Goal: Task Accomplishment & Management: Use online tool/utility

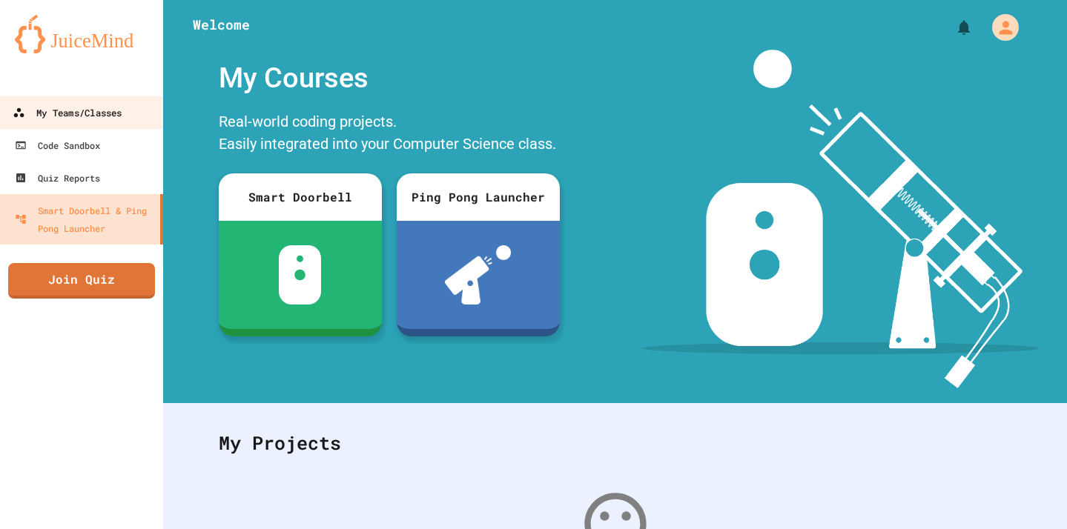
click at [65, 110] on div "My Teams/Classes" at bounding box center [67, 113] width 109 height 19
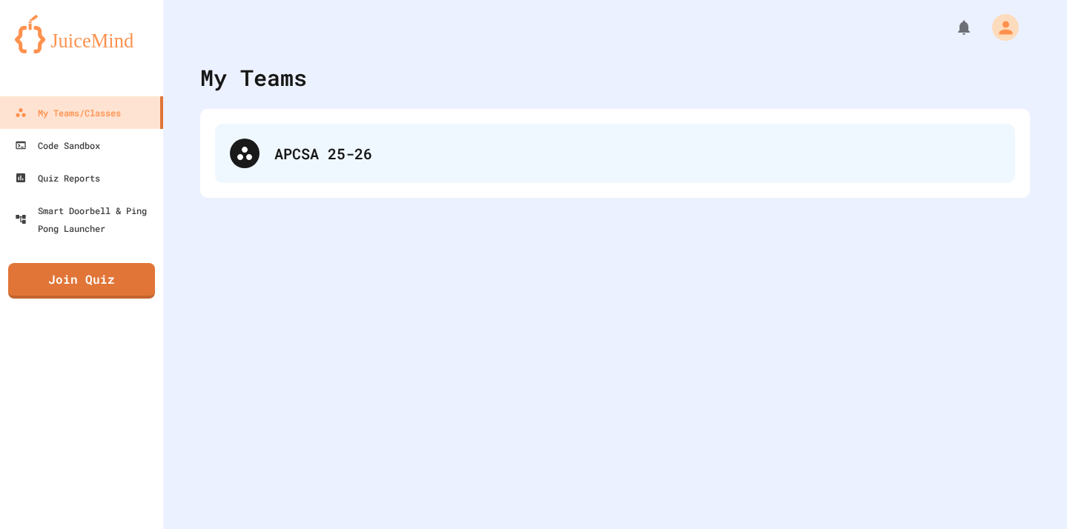
click at [428, 148] on div "APCSA 25-26" at bounding box center [637, 153] width 726 height 22
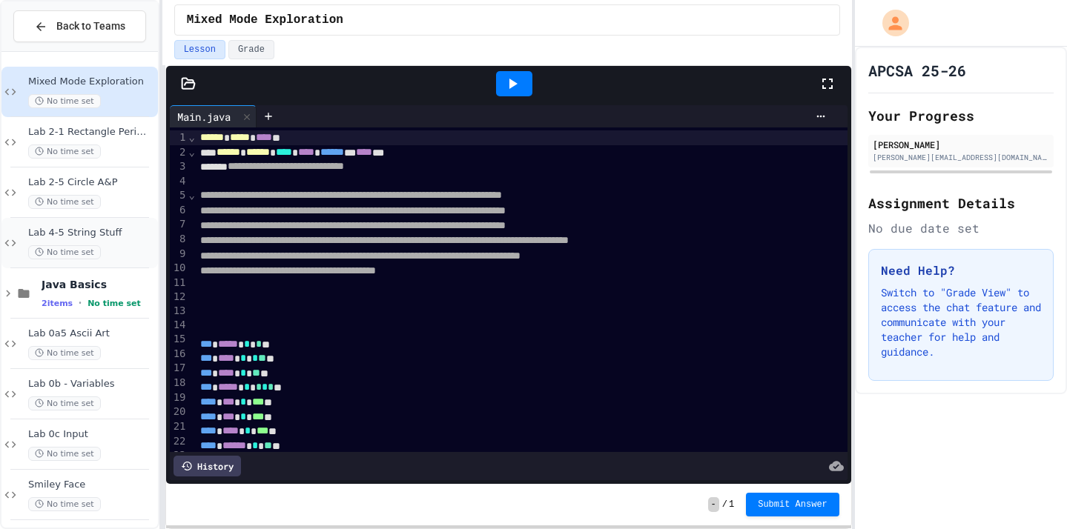
drag, startPoint x: 356, startPoint y: 136, endPoint x: 125, endPoint y: 254, distance: 259.3
click at [125, 254] on div "No time set" at bounding box center [91, 252] width 127 height 14
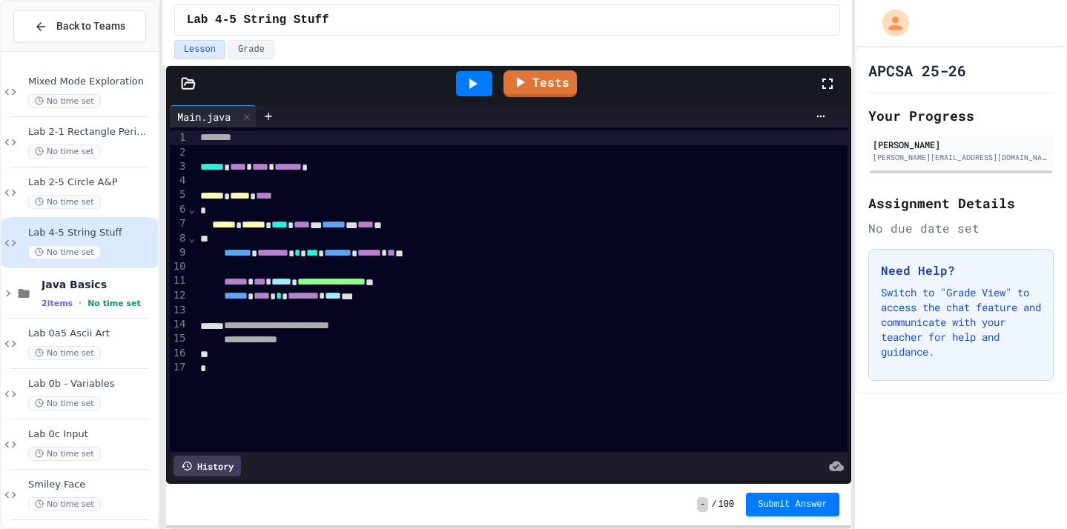
click at [829, 90] on icon at bounding box center [828, 84] width 18 height 18
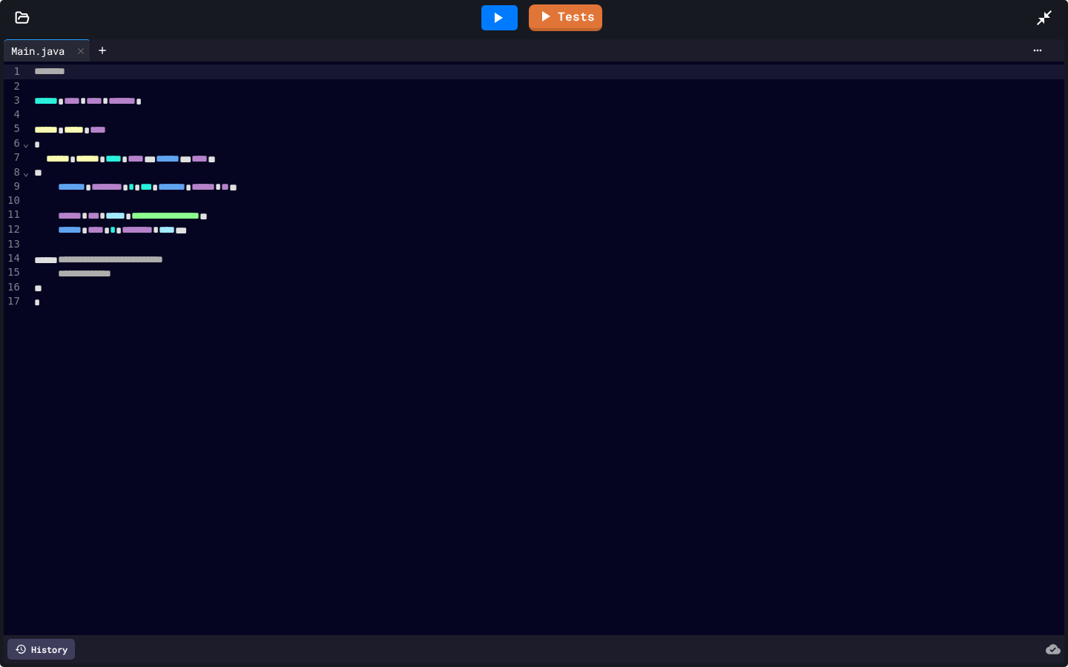
click at [18, 16] on icon at bounding box center [22, 17] width 15 height 15
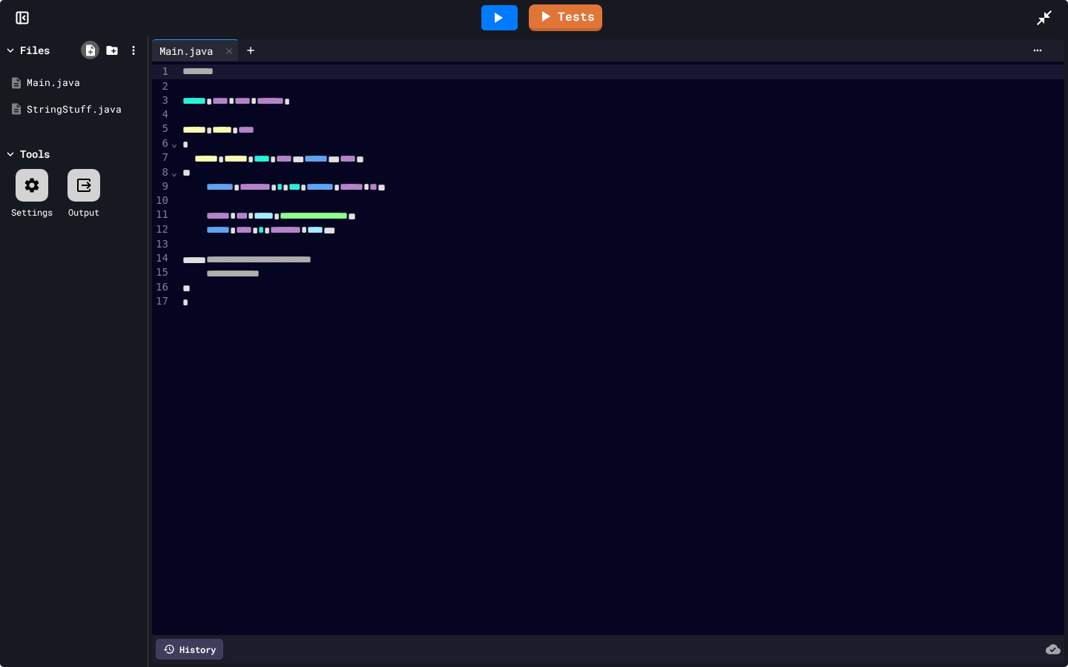
click at [90, 49] on icon at bounding box center [90, 49] width 9 height 11
click at [114, 49] on icon at bounding box center [111, 50] width 11 height 9
click at [119, 49] on div at bounding box center [111, 50] width 19 height 19
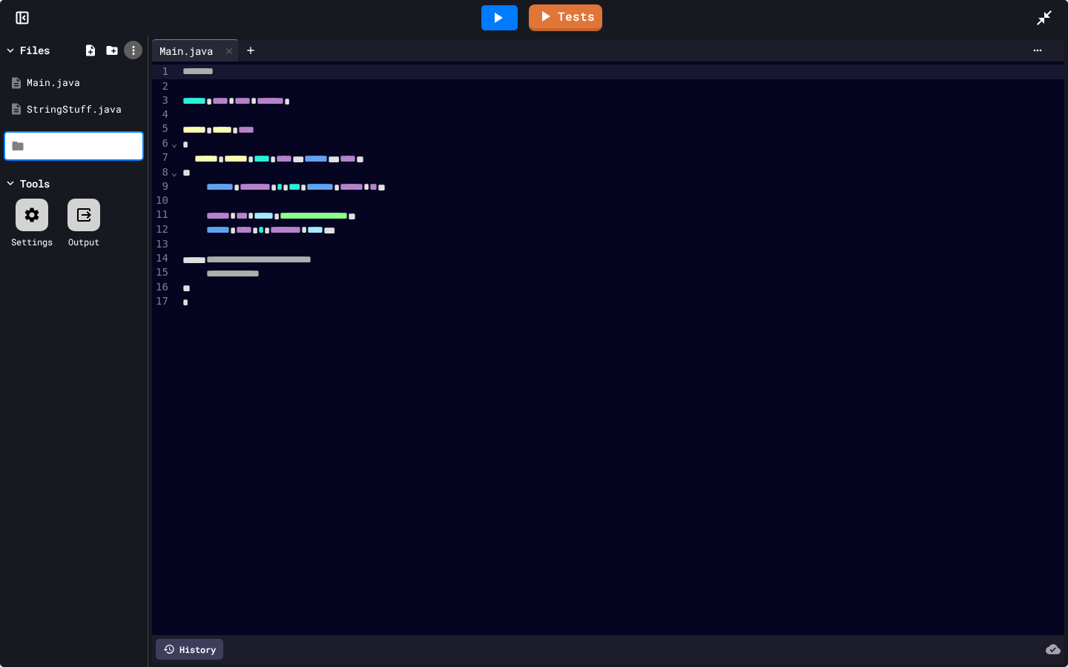
click at [132, 49] on icon at bounding box center [133, 50] width 13 height 13
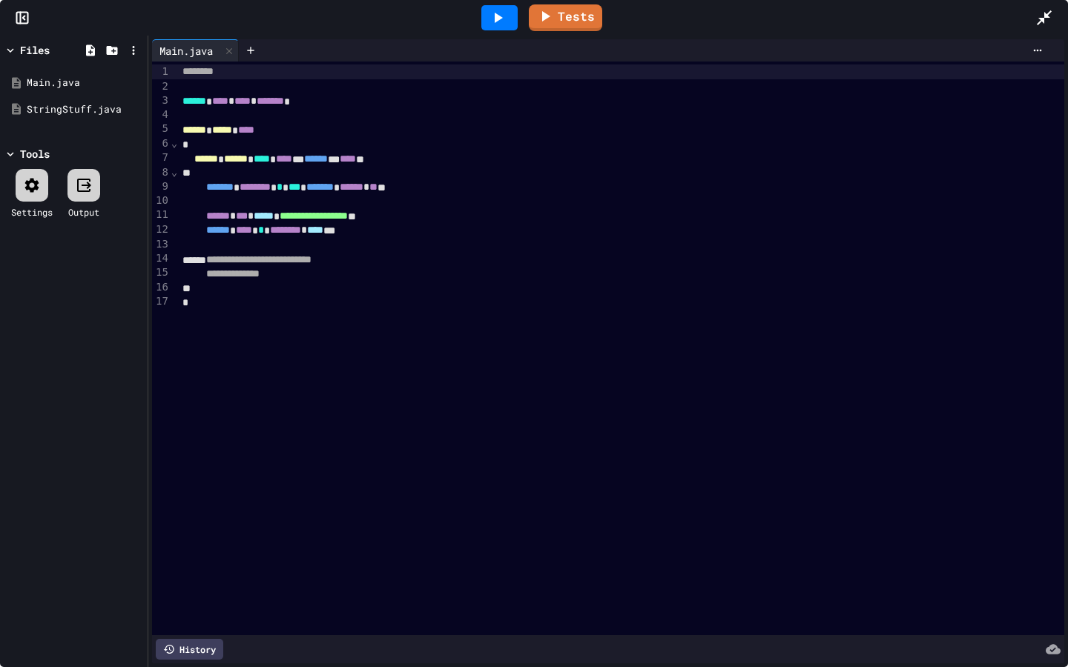
click at [655, 94] on div at bounding box center [534, 333] width 1068 height 667
click at [245, 50] on div at bounding box center [251, 50] width 24 height 22
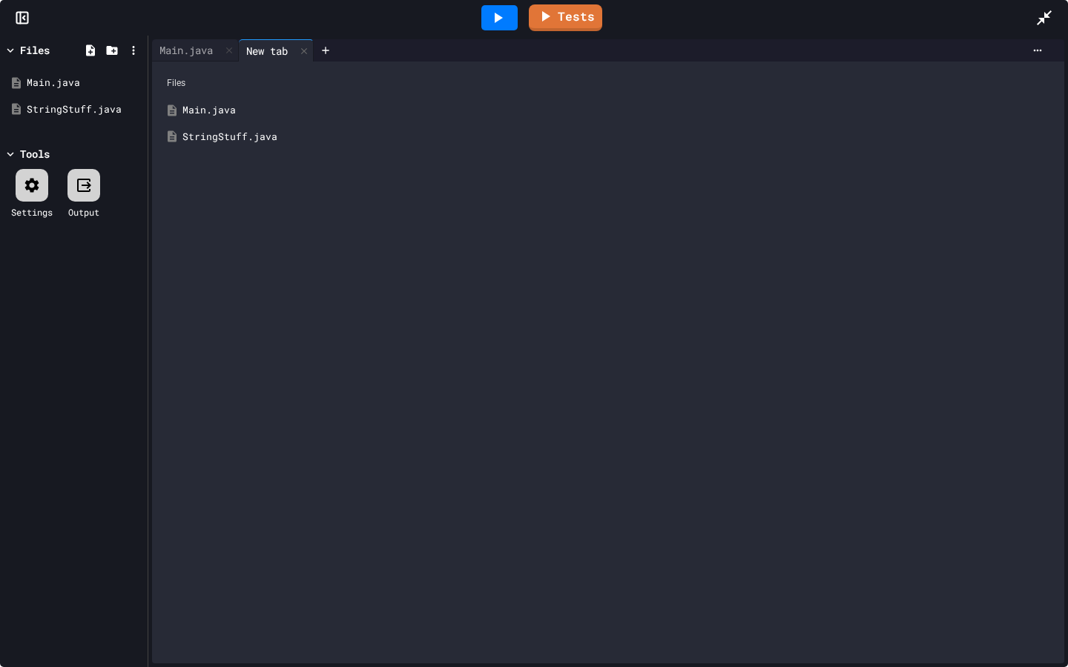
click at [252, 135] on div "StringStuff.java" at bounding box center [618, 137] width 873 height 15
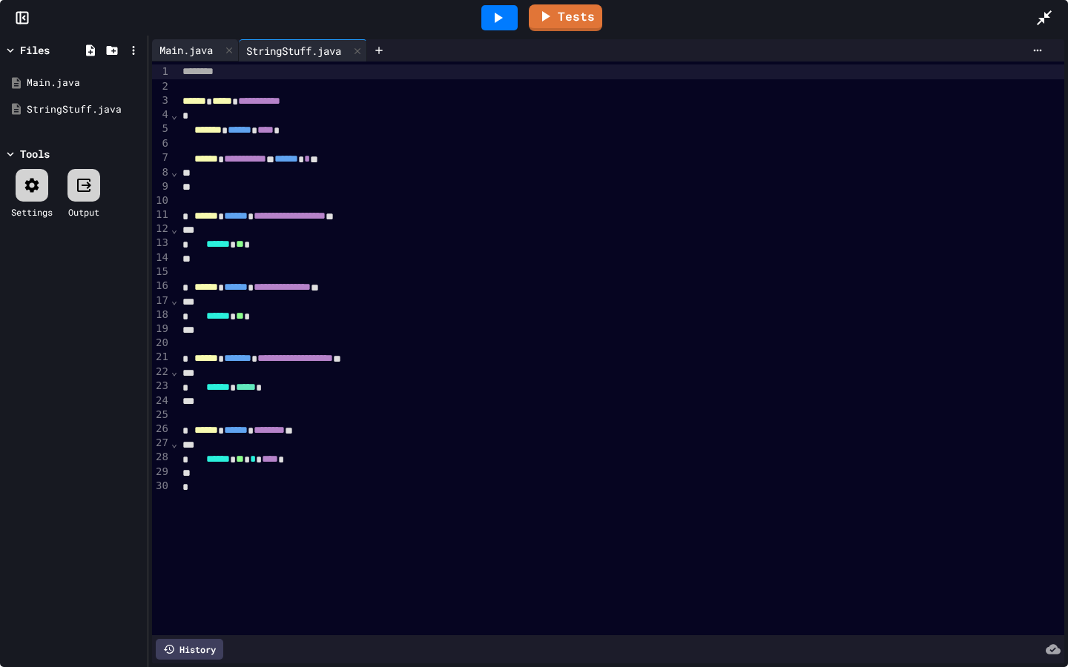
click at [220, 52] on div "Main.java" at bounding box center [186, 50] width 68 height 16
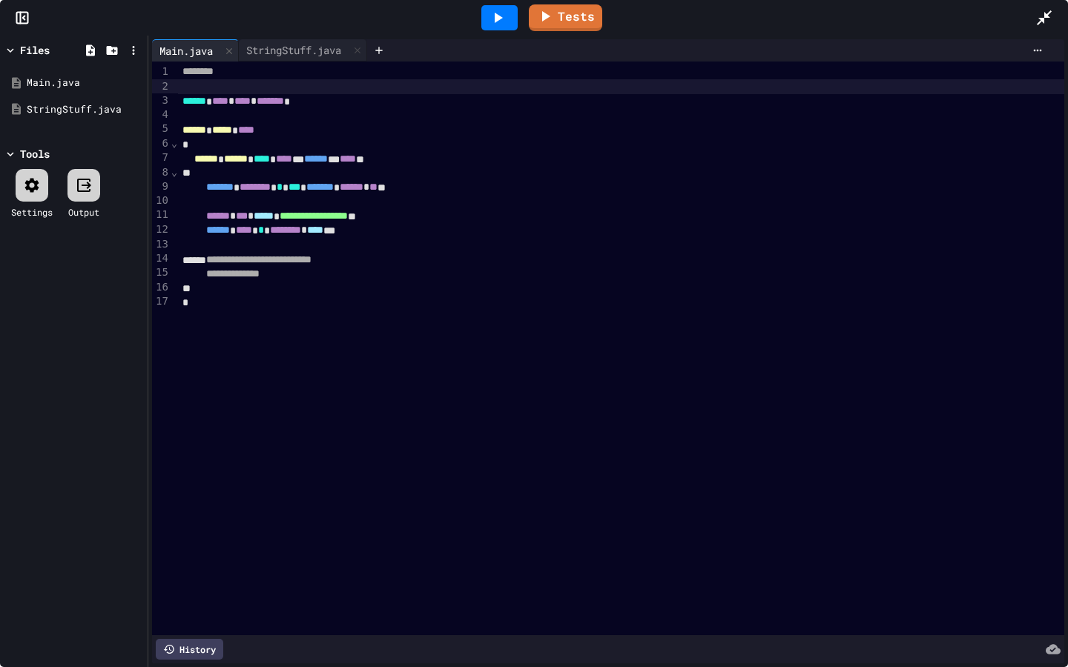
click at [321, 90] on div at bounding box center [621, 86] width 886 height 15
click at [343, 77] on div "********" at bounding box center [621, 72] width 886 height 15
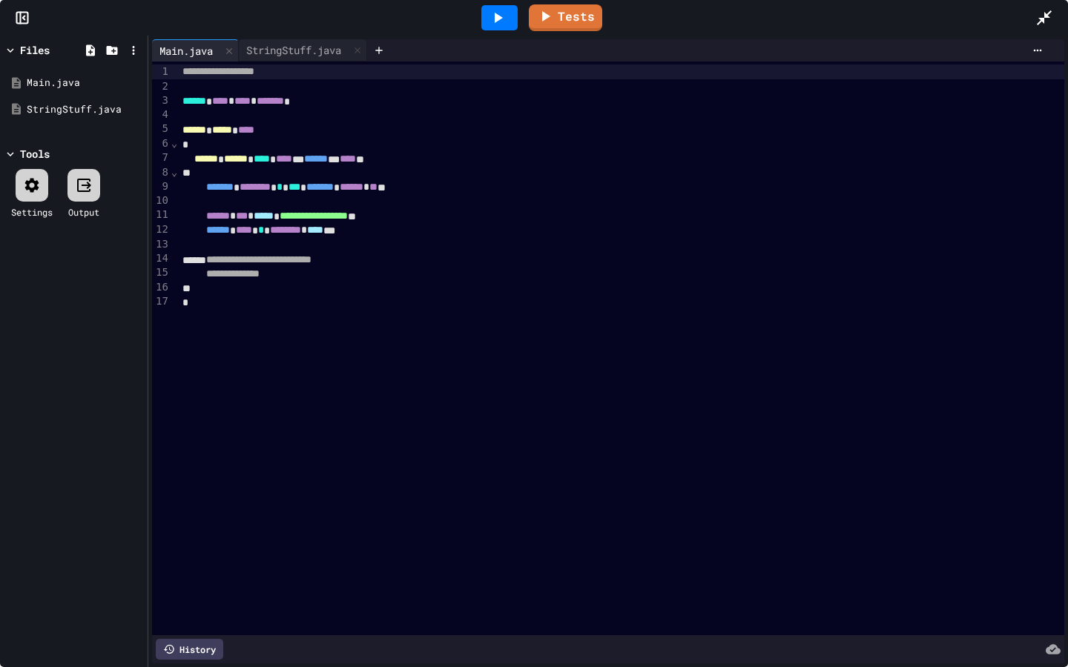
click at [1050, 16] on icon at bounding box center [1044, 18] width 18 height 18
